Goal: Information Seeking & Learning: Learn about a topic

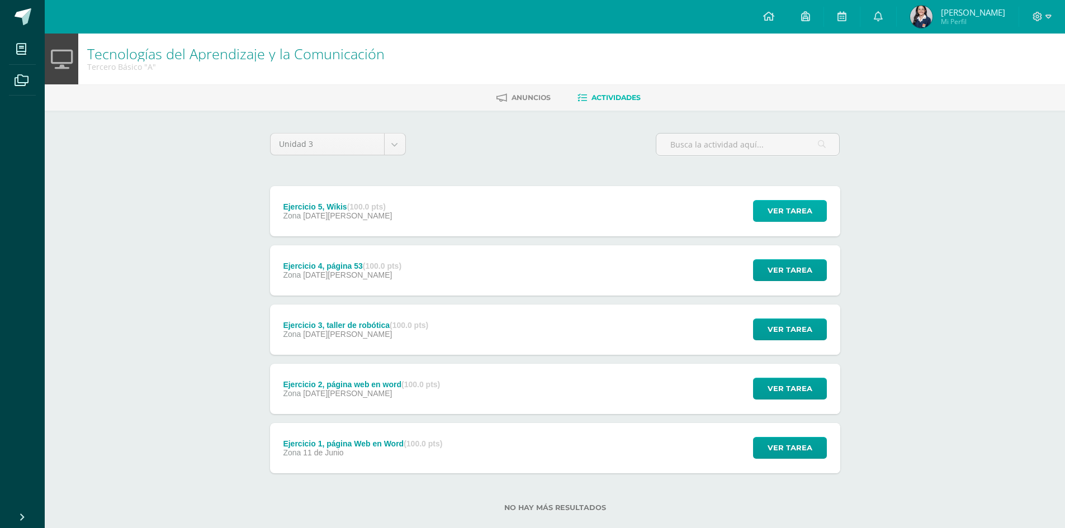
click at [791, 217] on span "Ver tarea" at bounding box center [790, 211] width 45 height 21
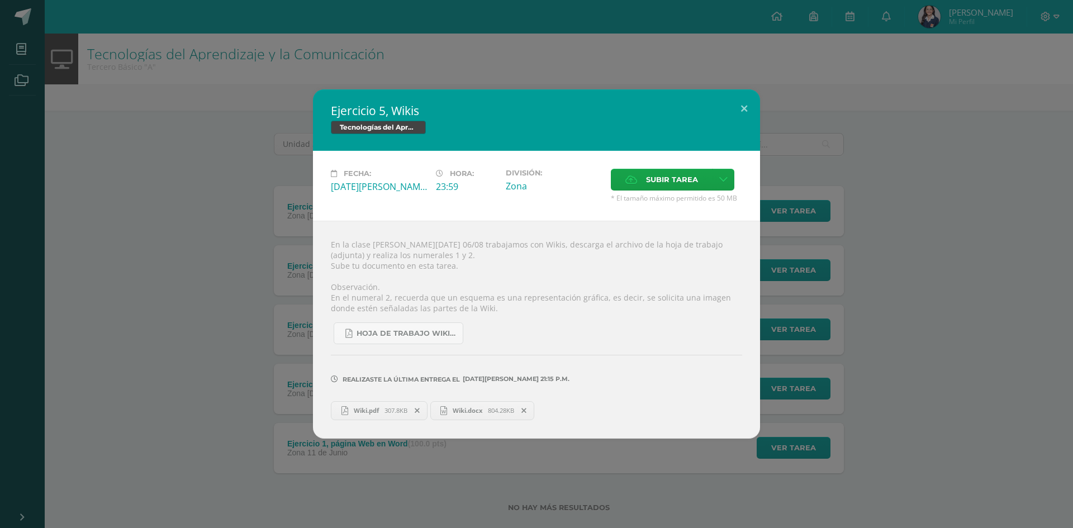
click at [872, 279] on div "Ejercicio 5, Wikis Tecnologías del Aprendizaje y la Comunicación Fecha: [DATE][…" at bounding box center [536, 263] width 1065 height 349
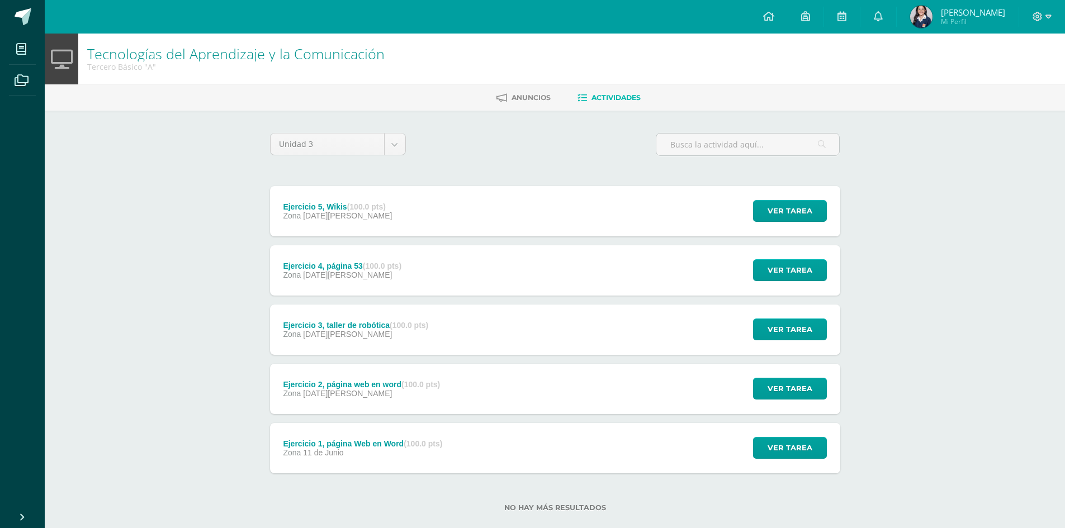
click at [611, 261] on div "Ejercicio 4, página 53 (100.0 pts) Zona [DATE][PERSON_NAME] Ver tarea Ejercicio…" at bounding box center [555, 270] width 570 height 50
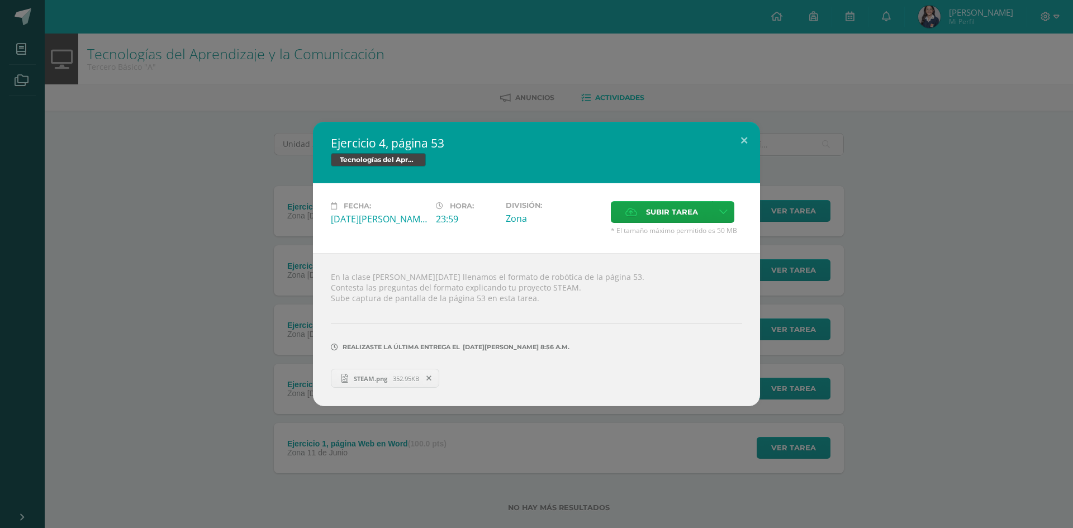
click at [911, 238] on div "Ejercicio 4, página 53 Tecnologías del Aprendizaje y la Comunicación Fecha: [DA…" at bounding box center [536, 264] width 1065 height 285
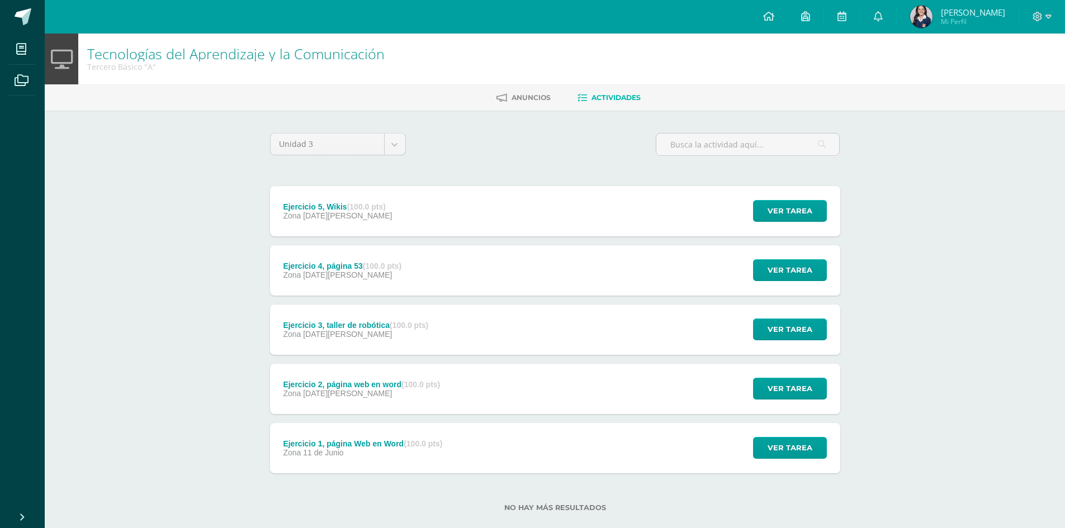
click at [583, 318] on div "Ejercicio 3, taller de robótica (100.0 pts) Zona [DATE][PERSON_NAME] Ver tarea …" at bounding box center [555, 330] width 570 height 50
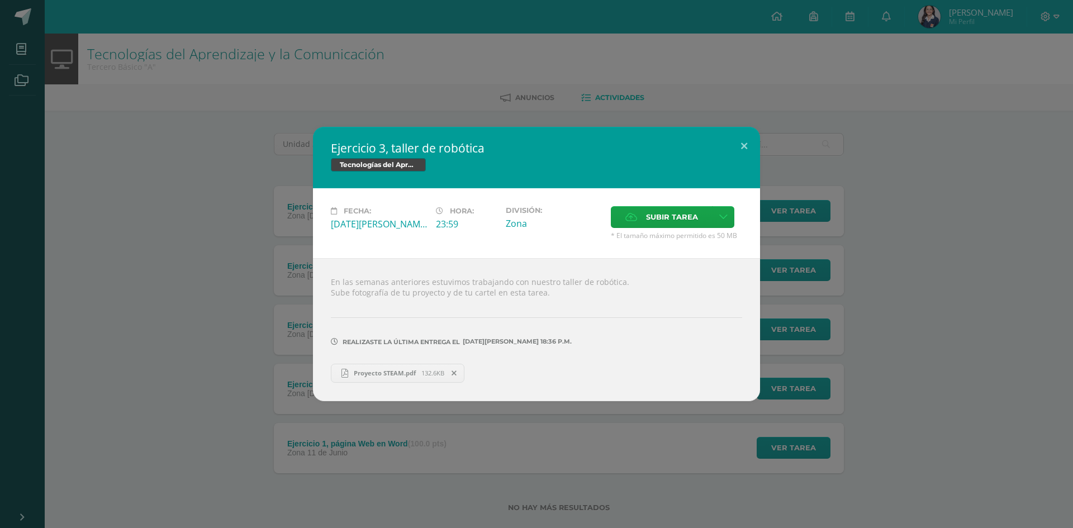
click at [950, 230] on div "Ejercicio 3, taller de robótica Tecnologías del Aprendizaje y la Comunicación F…" at bounding box center [536, 264] width 1065 height 274
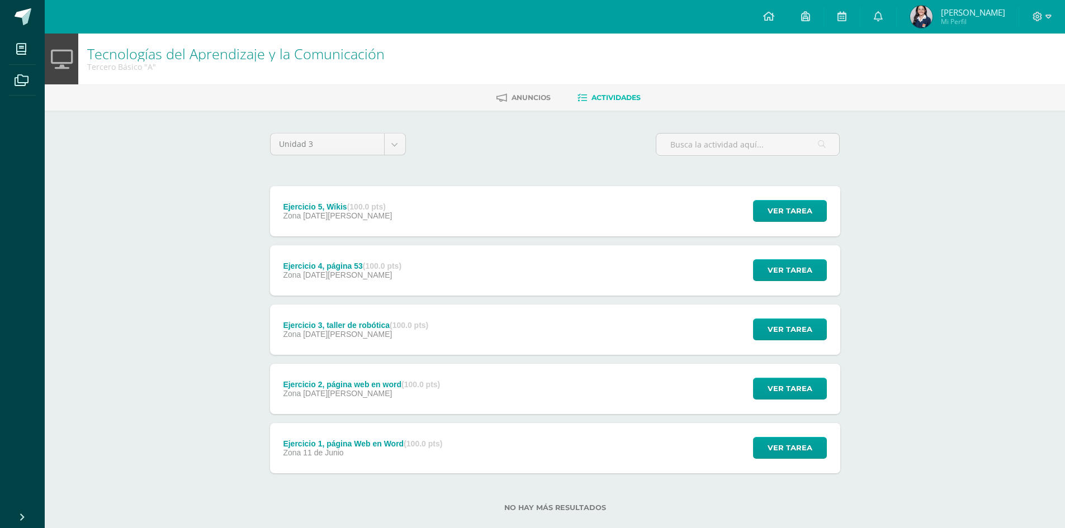
click at [572, 399] on div "Ejercicio 2, página web en word (100.0 pts) Zona [DATE][PERSON_NAME] Ver tarea …" at bounding box center [555, 389] width 570 height 50
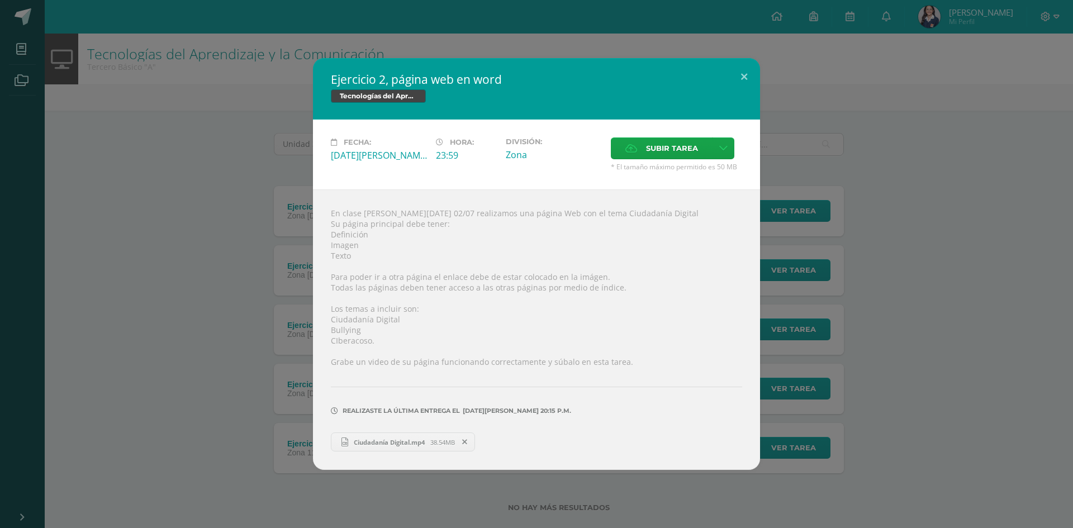
click at [975, 241] on div "Ejercicio 2, página web en word Tecnologías del Aprendizaje y la Comunicación F…" at bounding box center [536, 264] width 1065 height 412
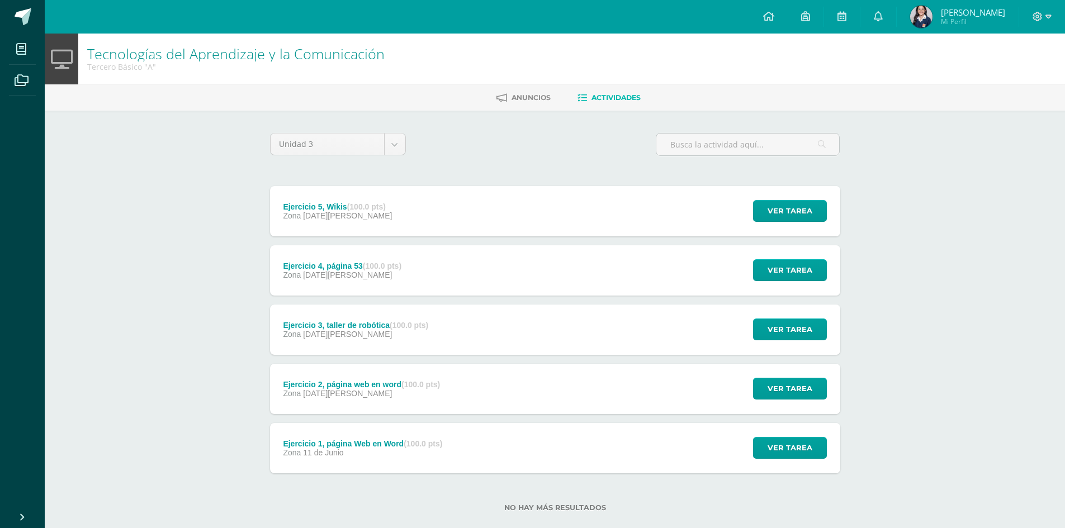
click at [463, 467] on div "Ejercicio 1, página Web en Word (100.0 pts) Zona [DATE][PERSON_NAME] Ver tarea …" at bounding box center [555, 448] width 570 height 50
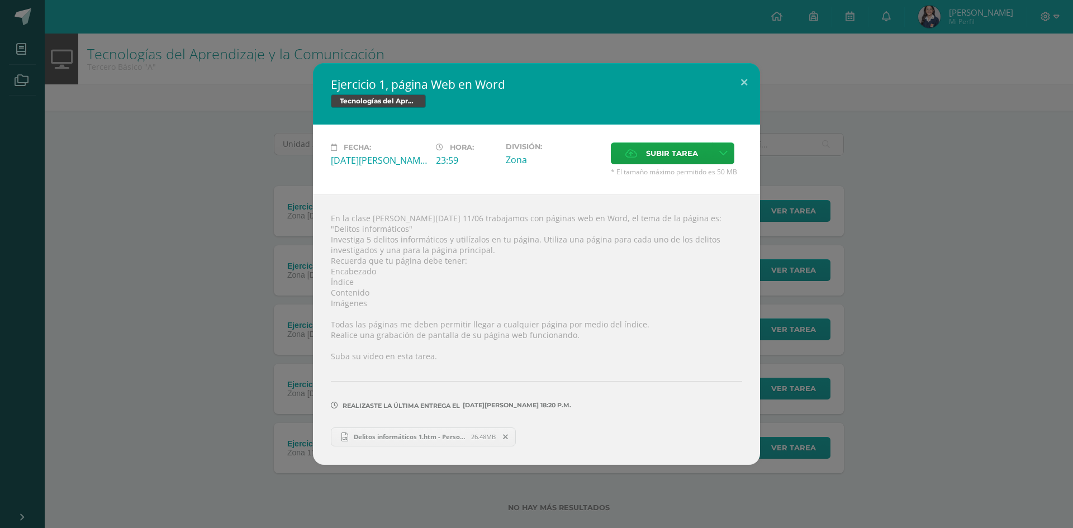
click at [1008, 235] on div "Ejercicio 1, página Web en Word Tecnologías del Aprendizaje y la Comunicación F…" at bounding box center [536, 263] width 1065 height 401
